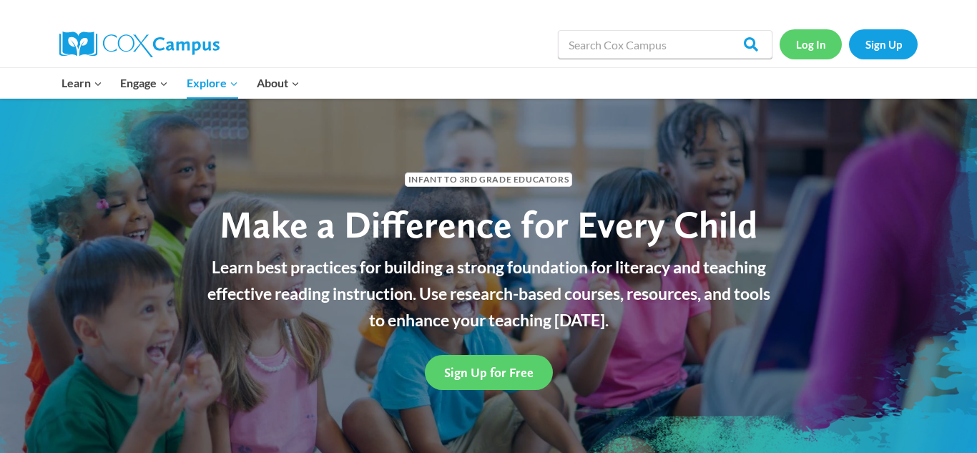
click at [808, 47] on link "Log In" at bounding box center [811, 43] width 62 height 29
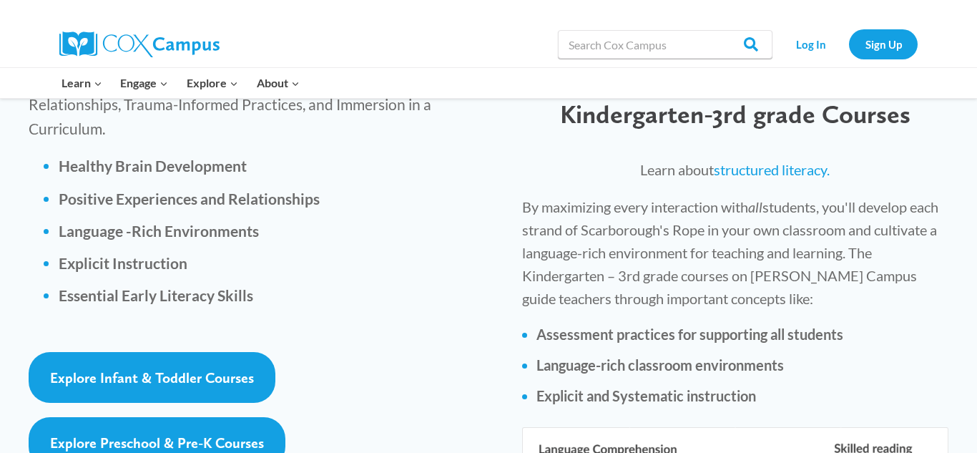
scroll to position [2092, 0]
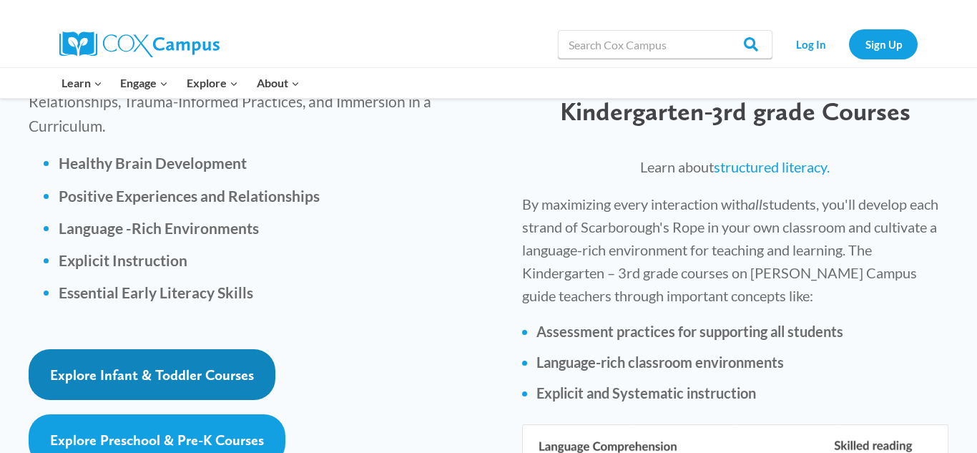
click at [212, 366] on span "Explore Infant & Toddler Courses" at bounding box center [152, 374] width 204 height 17
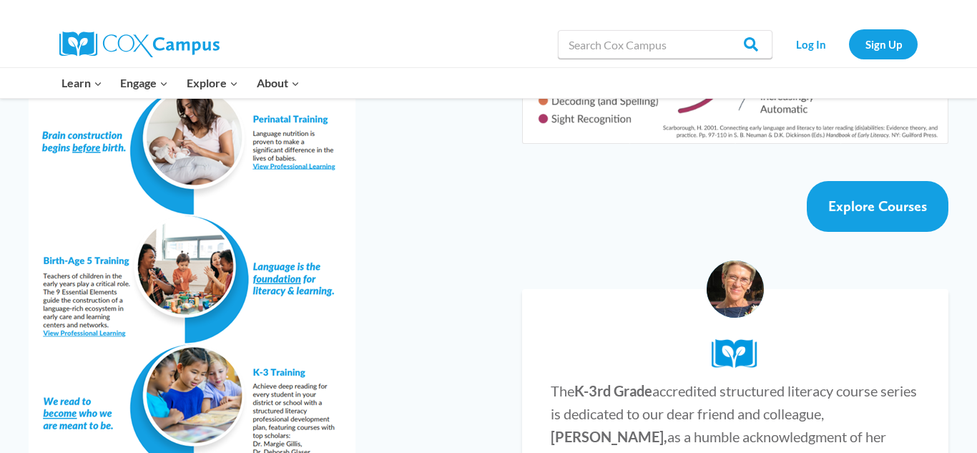
scroll to position [2625, 0]
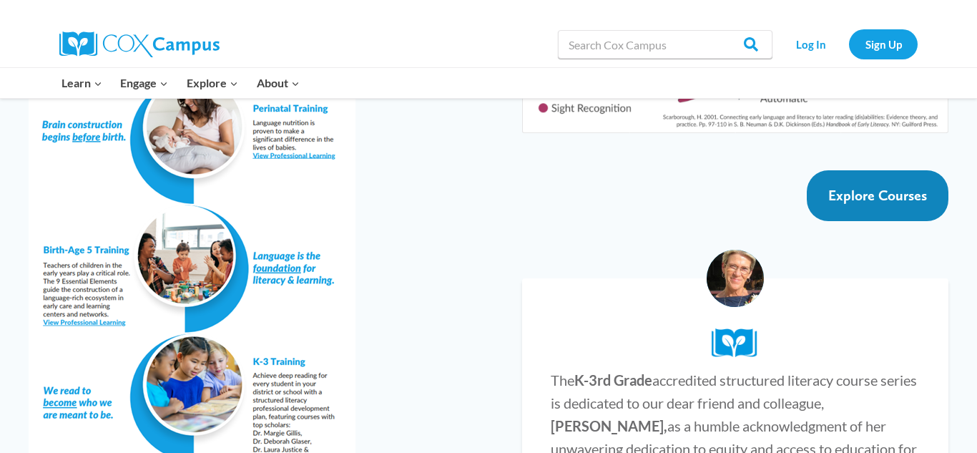
click at [856, 187] on span "Explore Courses" at bounding box center [877, 195] width 99 height 17
